Goal: Task Accomplishment & Management: Manage account settings

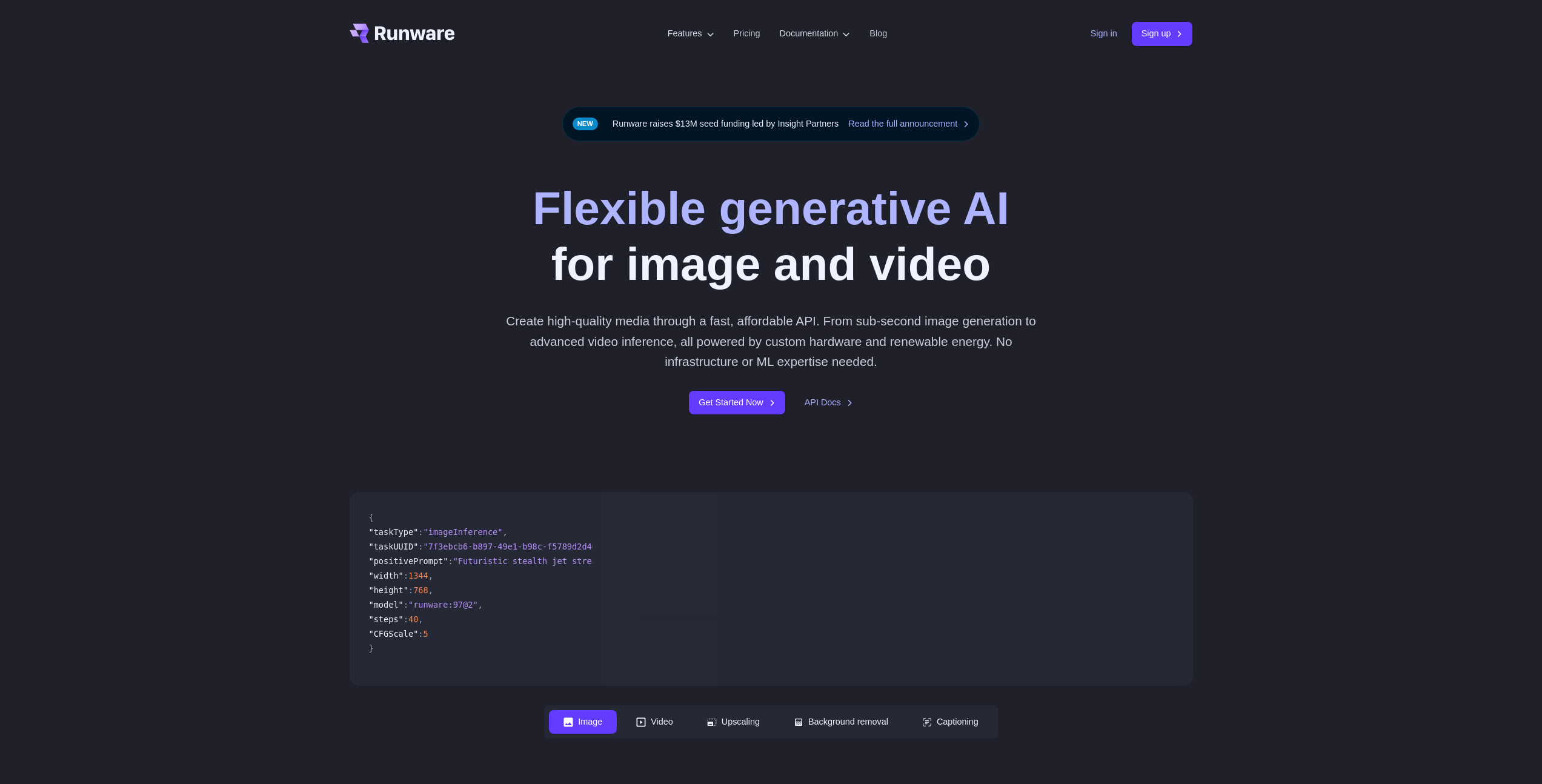
click at [1092, 32] on link "Sign in" at bounding box center [1104, 33] width 27 height 13
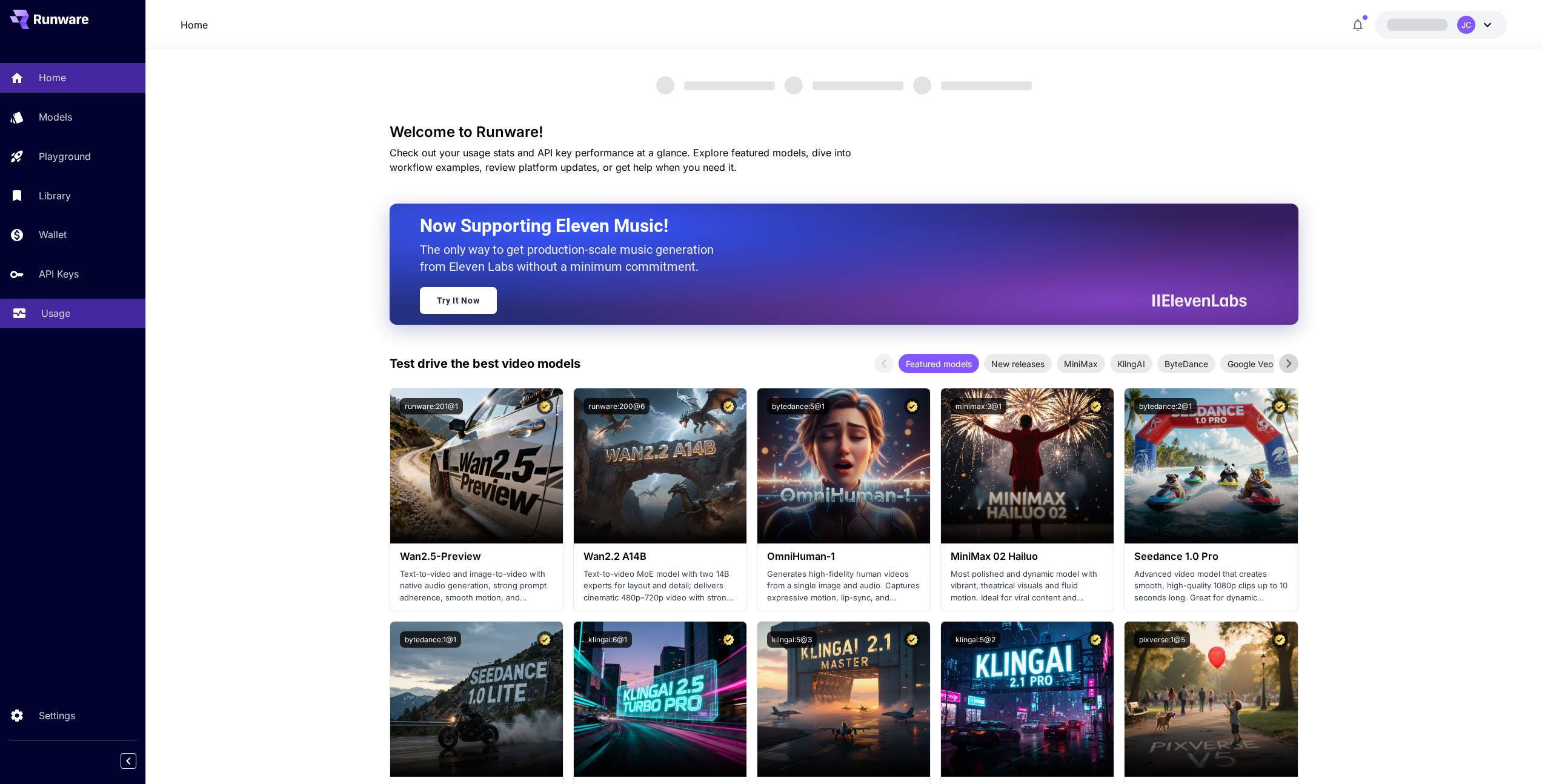
click at [60, 317] on p "Usage" at bounding box center [56, 313] width 29 height 14
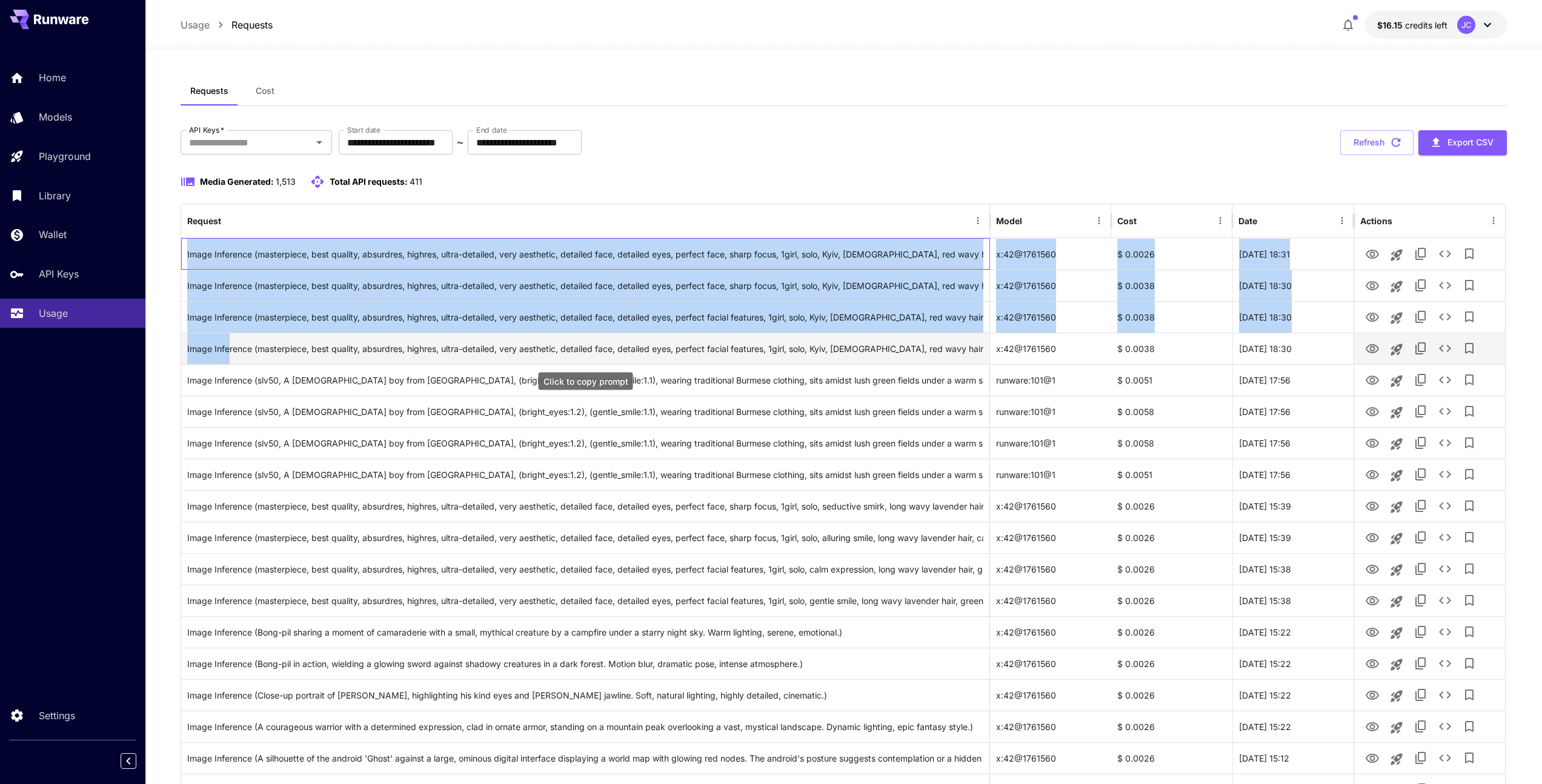
drag, startPoint x: 184, startPoint y: 254, endPoint x: 229, endPoint y: 348, distance: 104.2
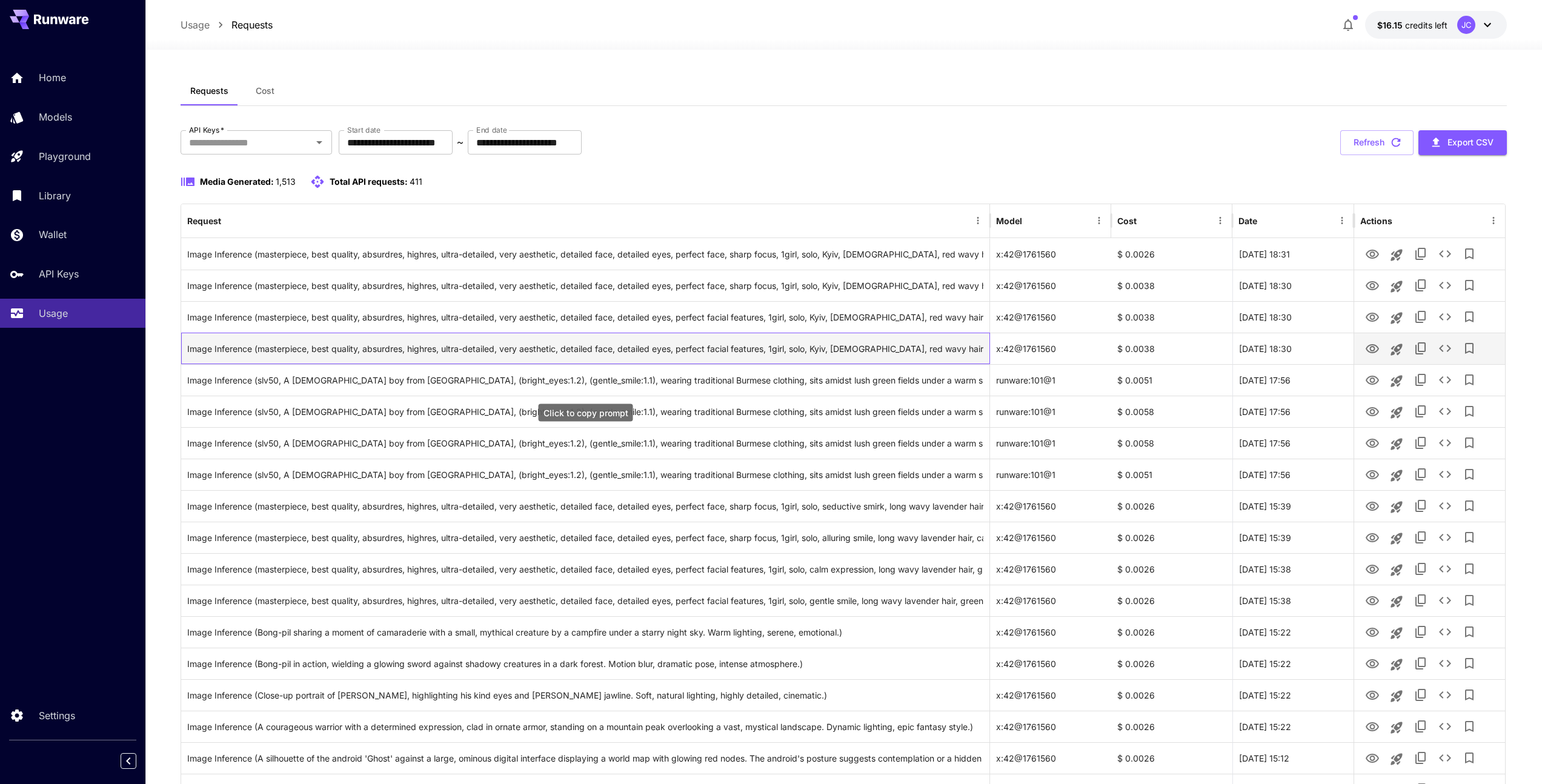
click at [249, 362] on div "Image Inference (masterpiece, best quality, absurdres, highres, ultra-detailed,…" at bounding box center [586, 348] width 797 height 31
